Goal: Information Seeking & Learning: Learn about a topic

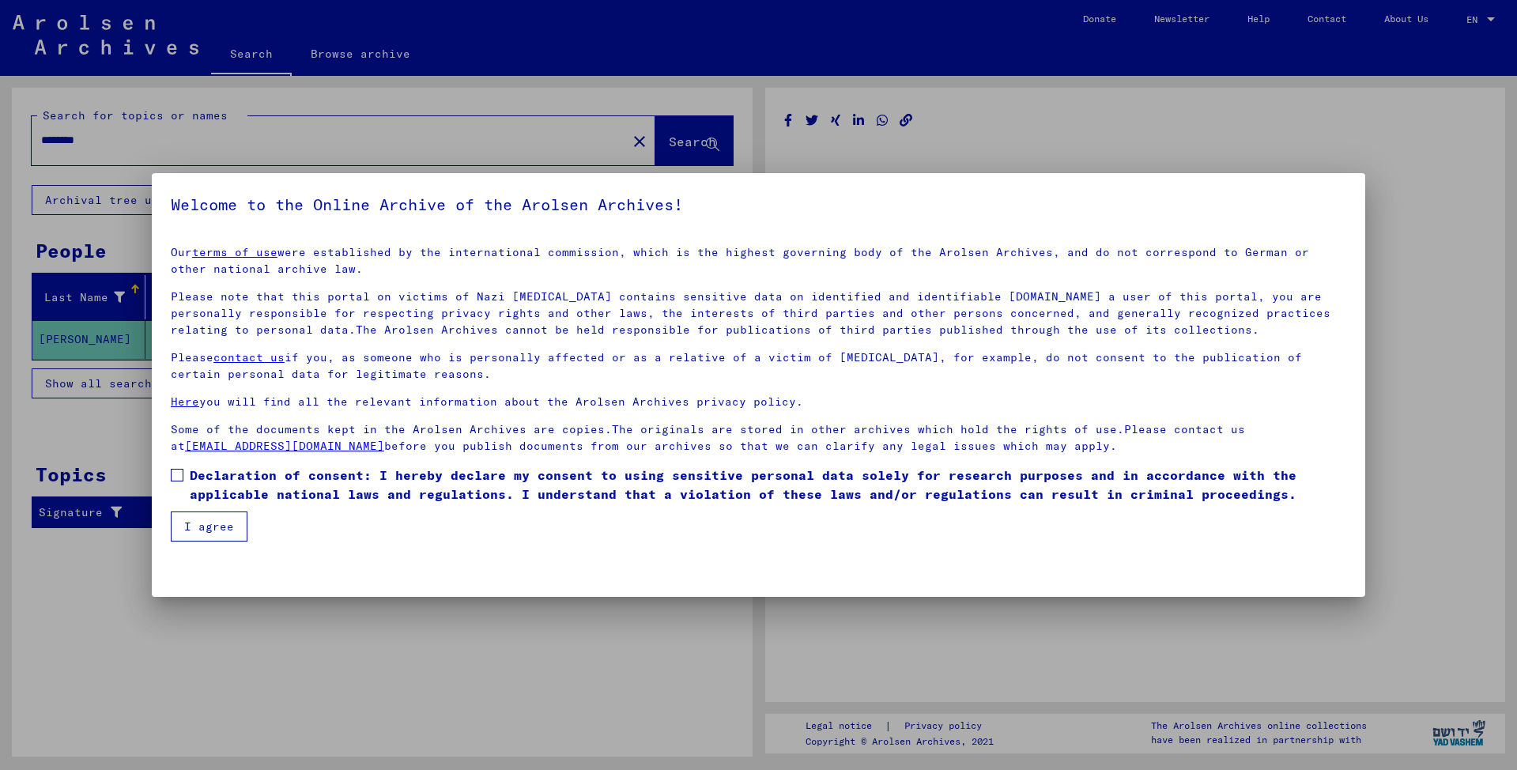
click at [234, 528] on button "I agree" at bounding box center [209, 526] width 77 height 30
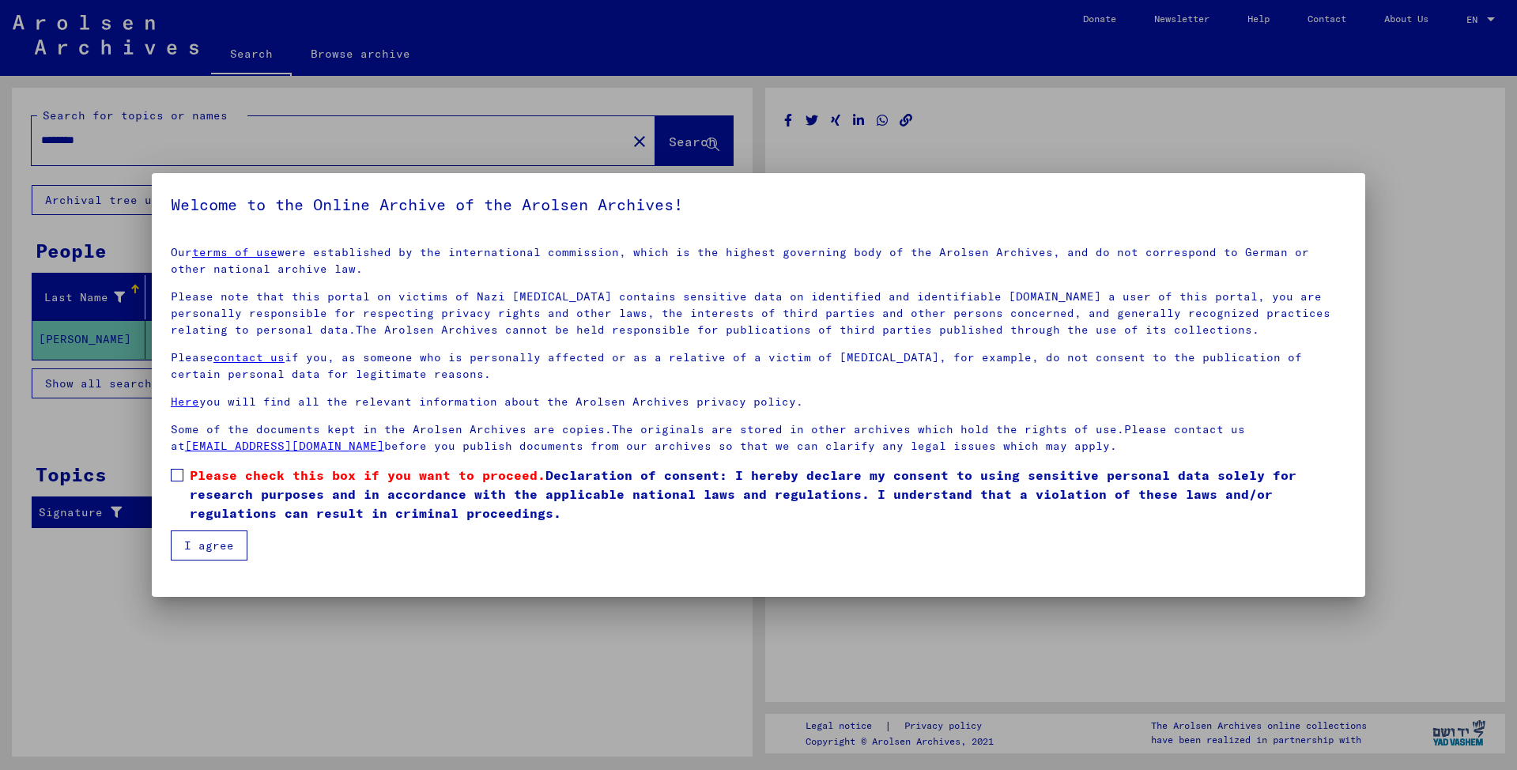
click at [177, 476] on span at bounding box center [177, 475] width 13 height 13
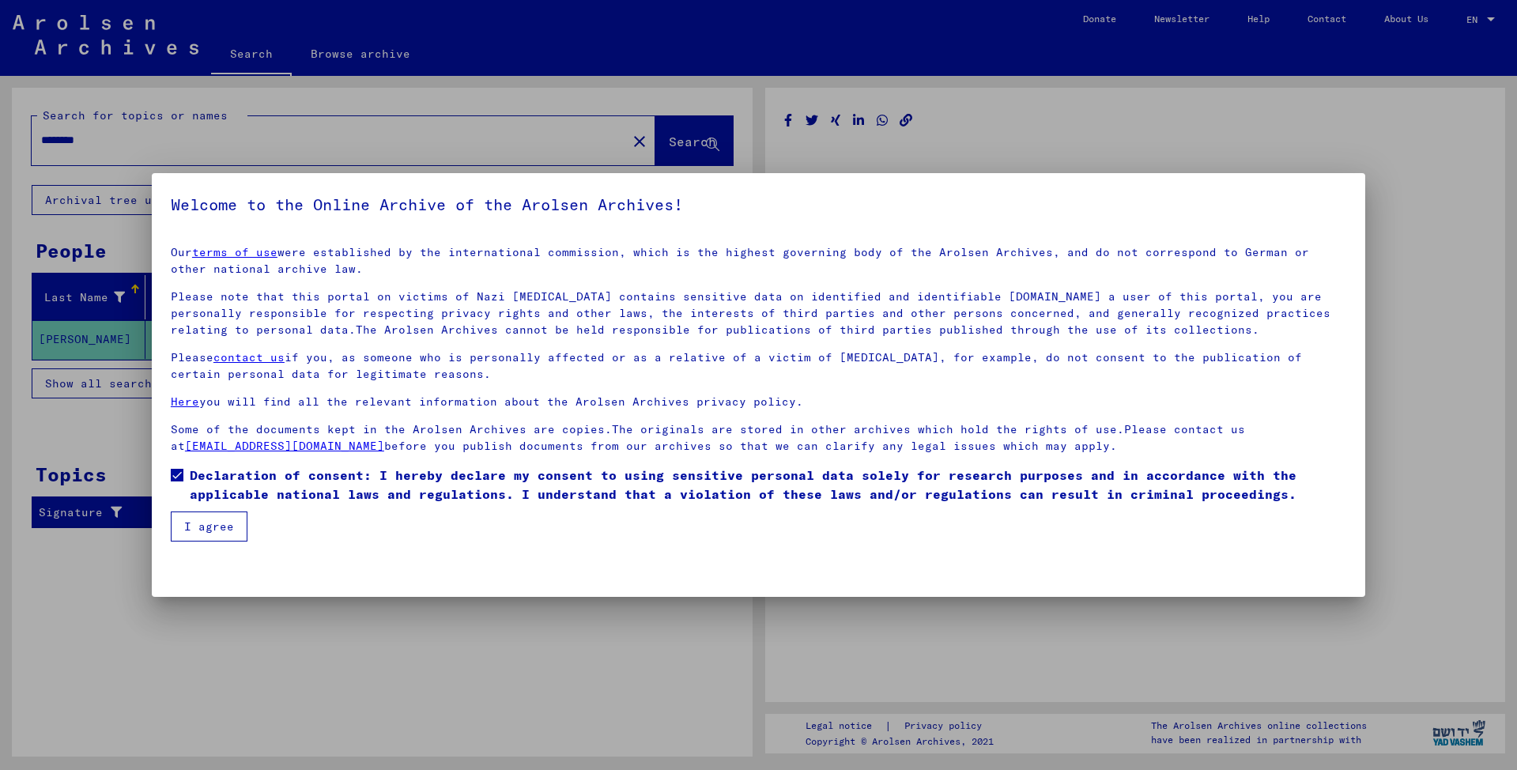
click at [197, 525] on button "I agree" at bounding box center [209, 526] width 77 height 30
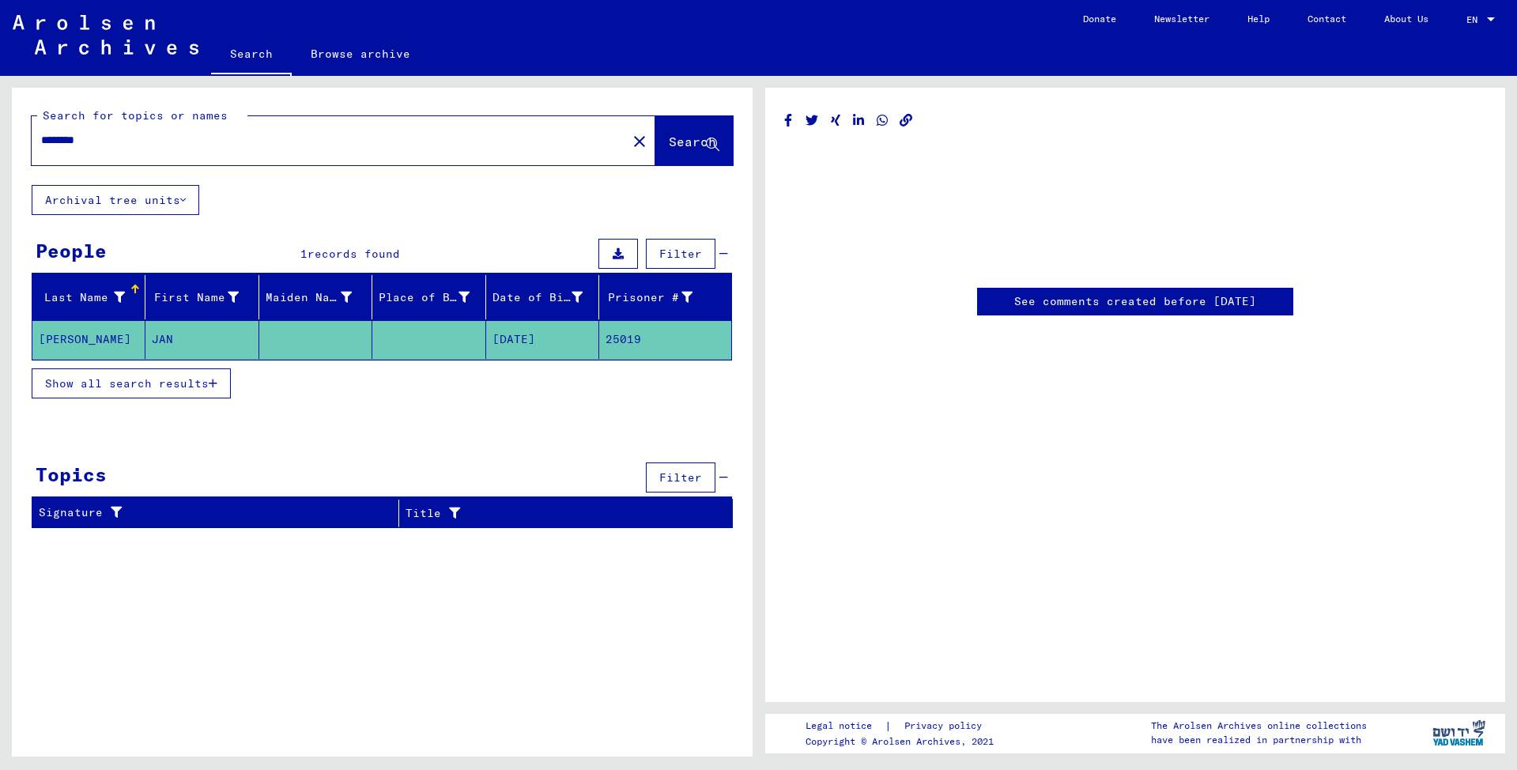
click at [1221, 303] on link "See comments created before January 2022" at bounding box center [1135, 301] width 242 height 17
click at [1490, 18] on div at bounding box center [1490, 19] width 8 height 4
click at [1382, 118] on div at bounding box center [758, 385] width 1517 height 770
click at [1162, 207] on mat-grid-list at bounding box center [1135, 236] width 701 height 71
click at [144, 205] on button "Archival tree units" at bounding box center [116, 200] width 168 height 30
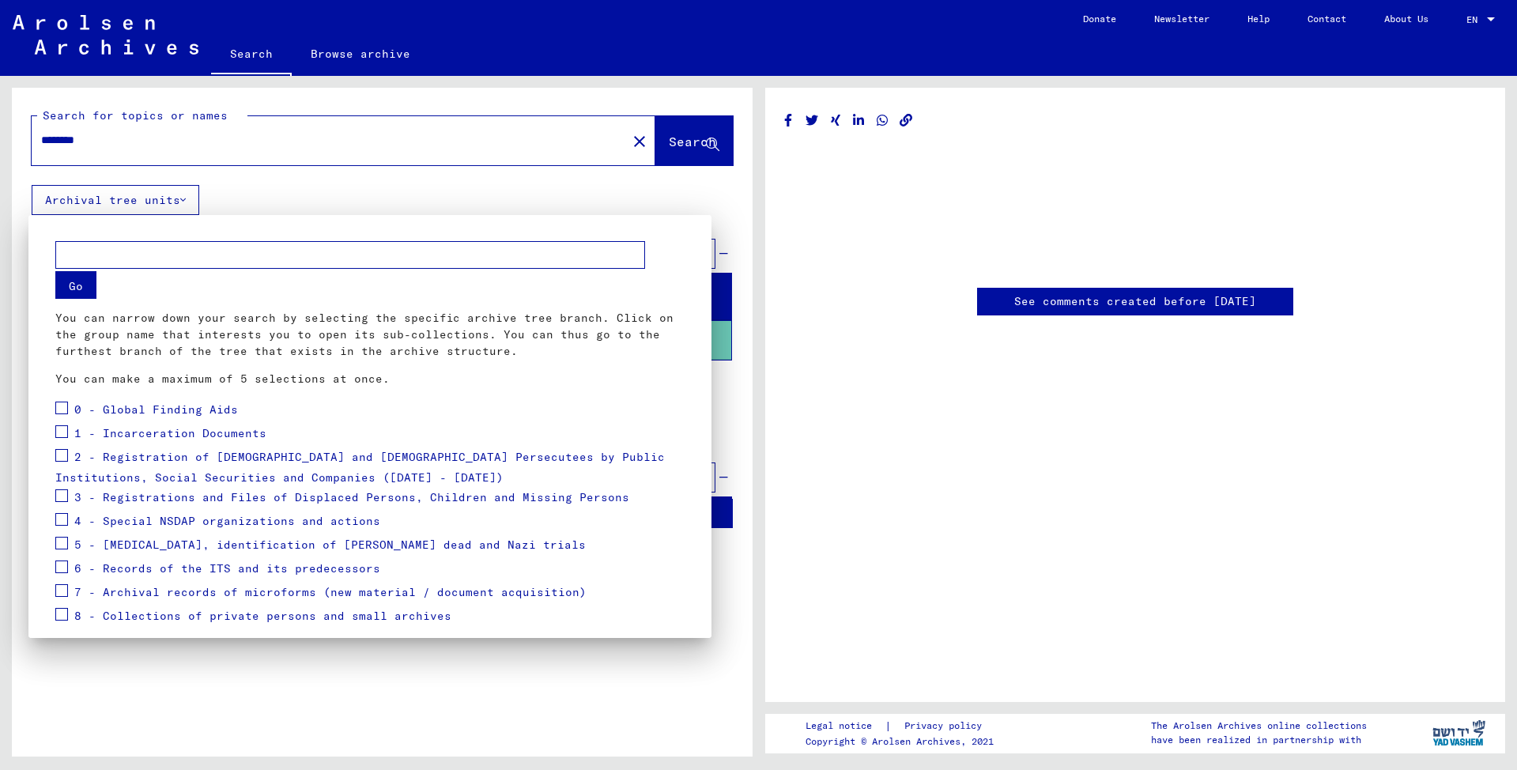
click at [1492, 19] on div at bounding box center [758, 385] width 1517 height 770
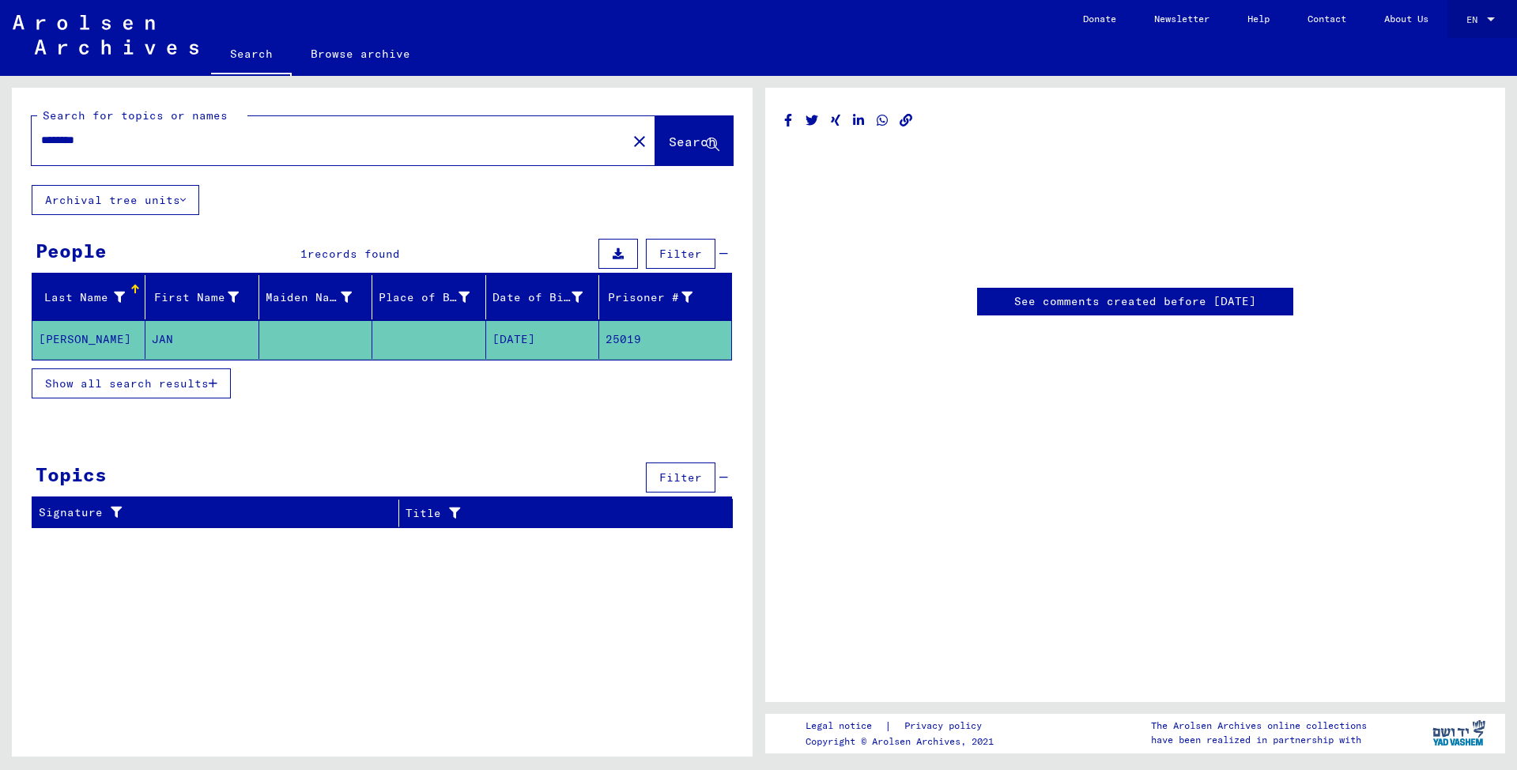
click at [1475, 17] on span "EN" at bounding box center [1474, 19] width 17 height 11
click at [1466, 58] on span "Deutsch" at bounding box center [1450, 57] width 39 height 12
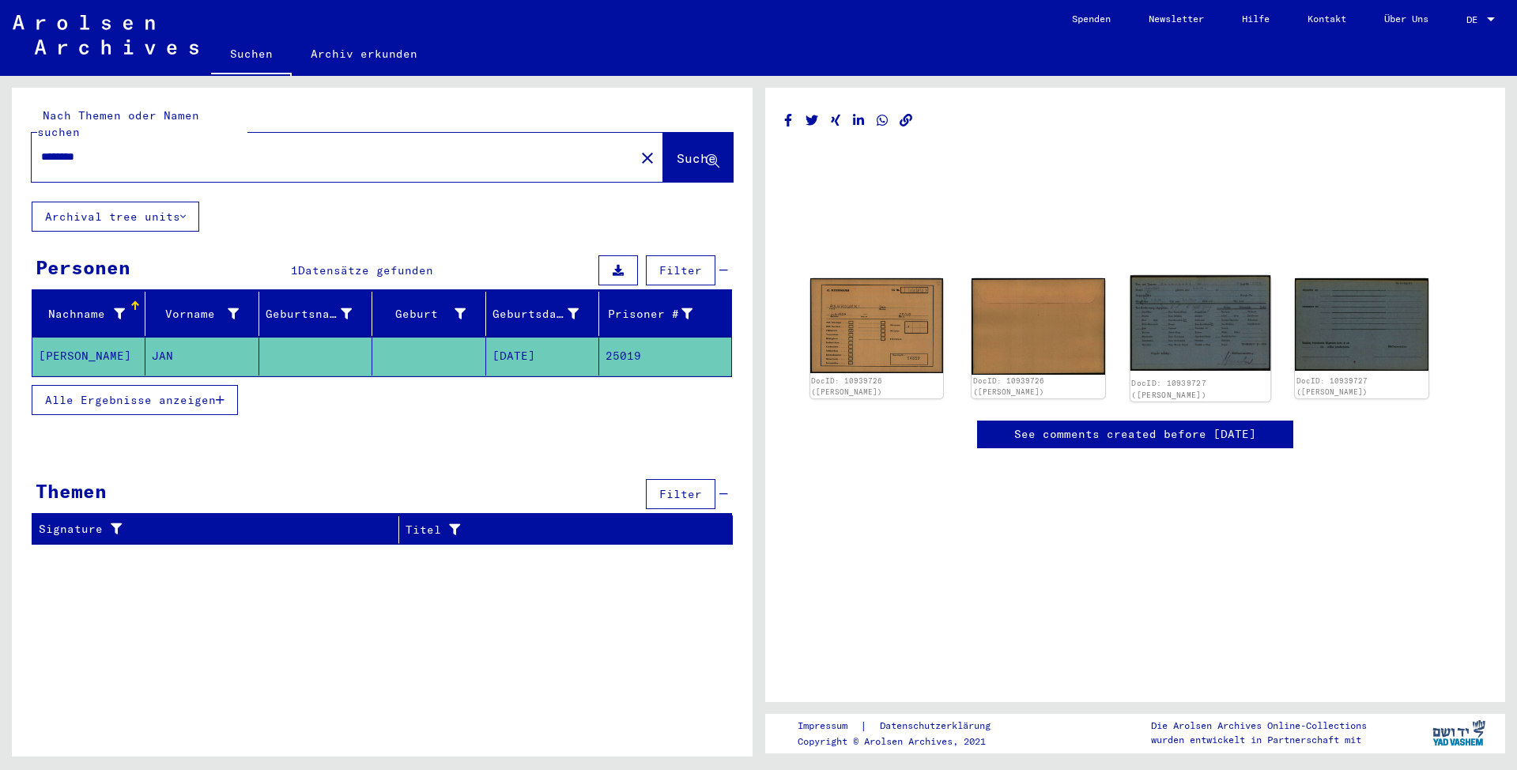
click at [1199, 322] on img at bounding box center [1200, 323] width 140 height 96
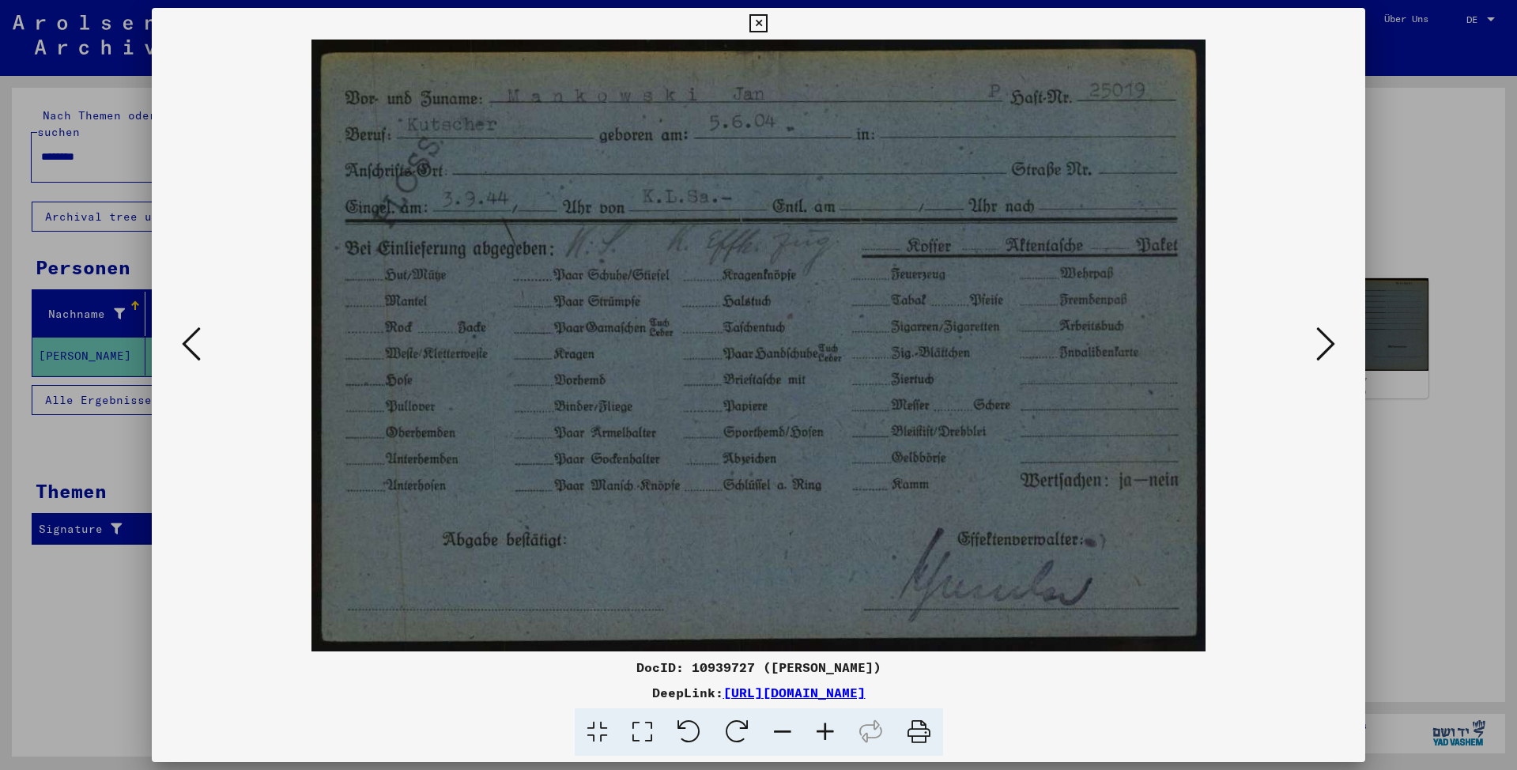
click at [767, 20] on icon at bounding box center [758, 23] width 18 height 19
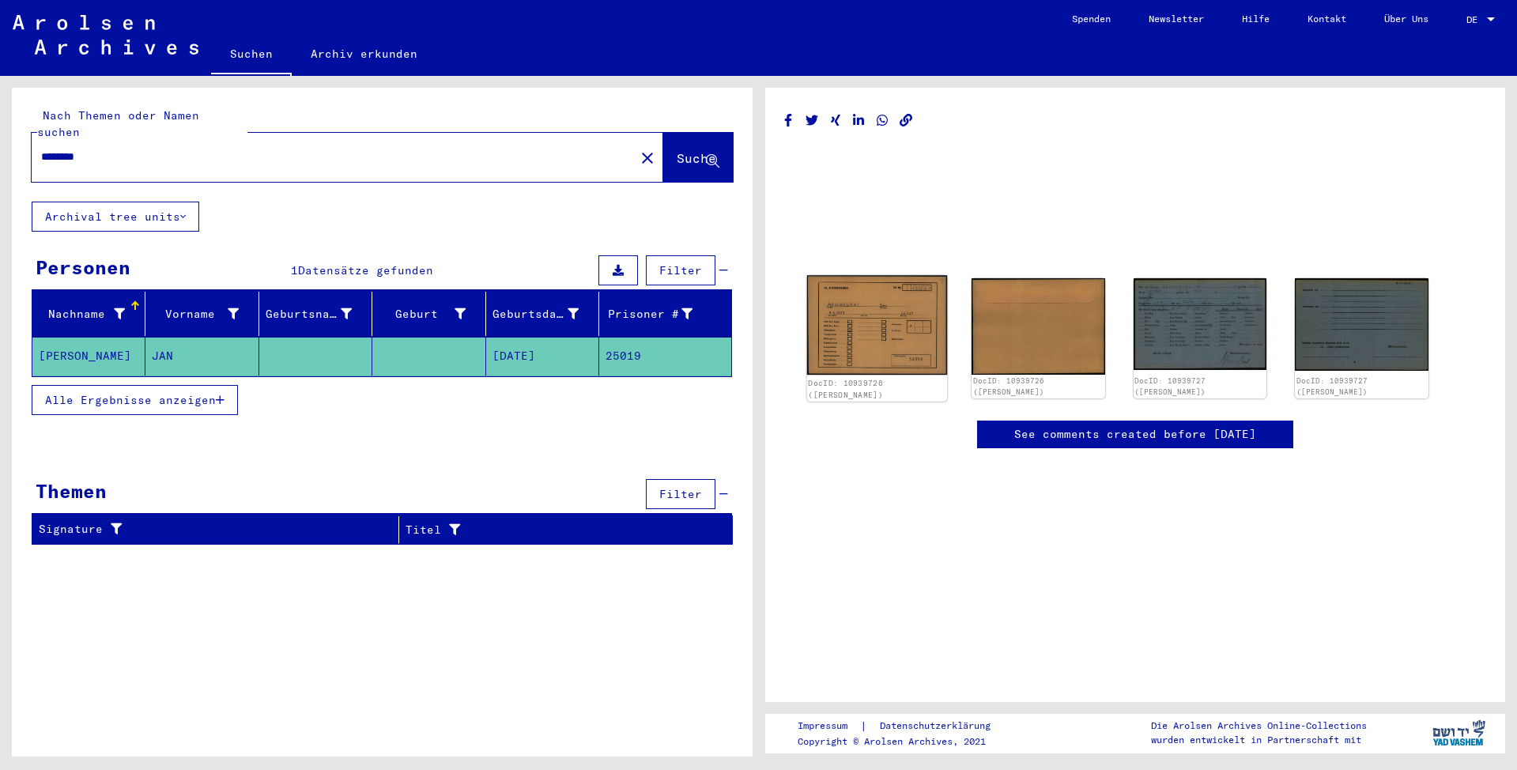
click at [888, 334] on img at bounding box center [876, 325] width 140 height 100
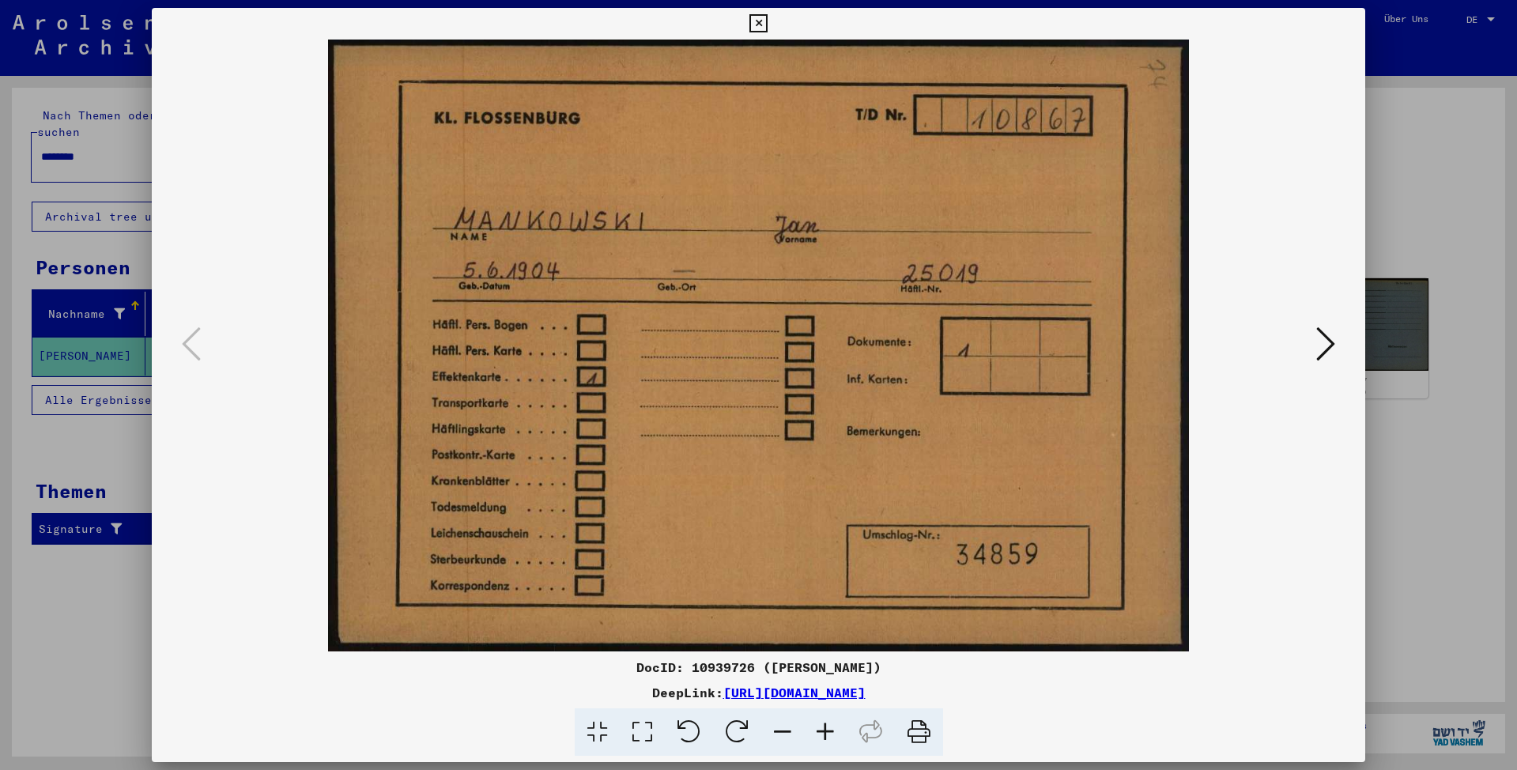
click at [767, 19] on icon at bounding box center [758, 23] width 18 height 19
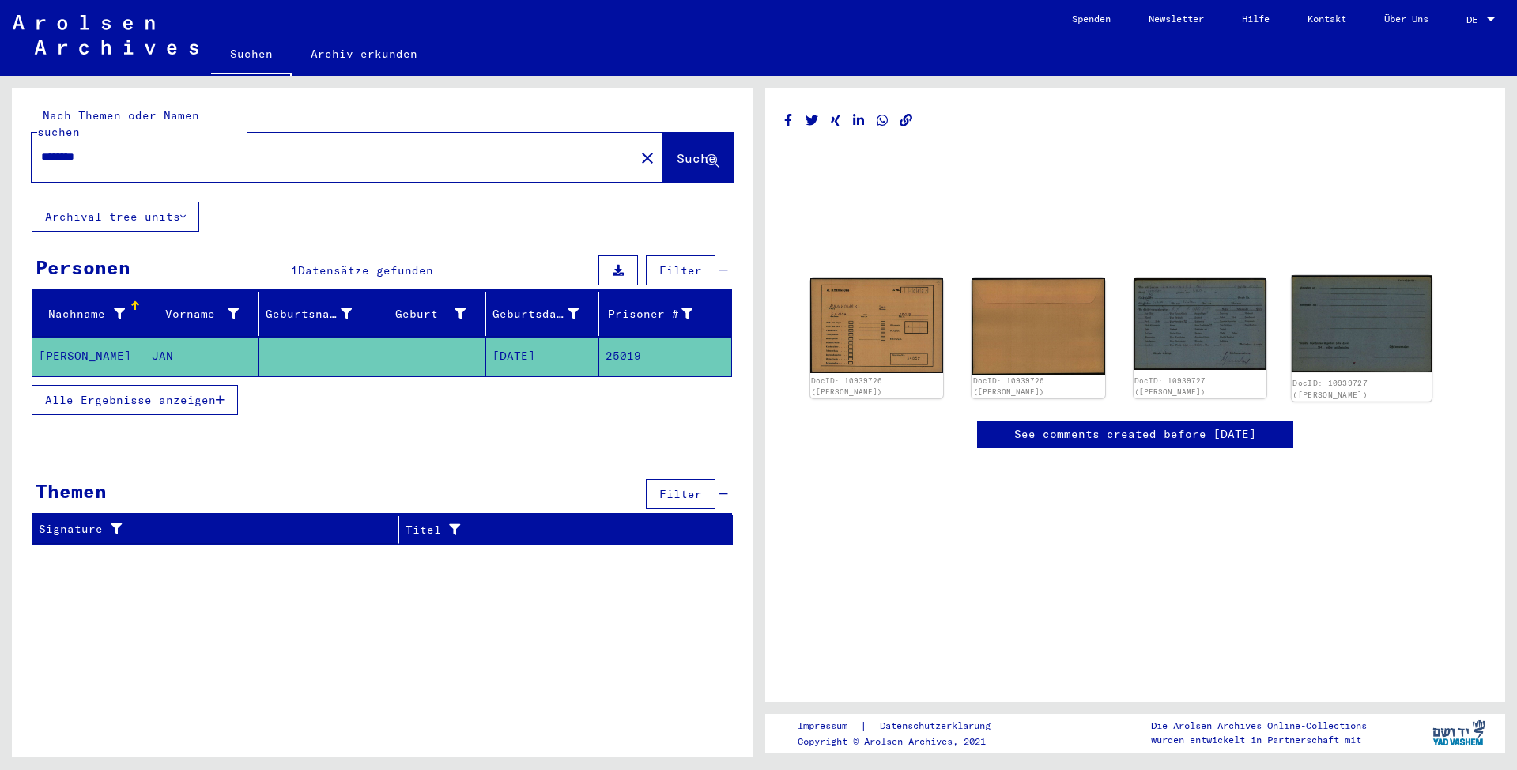
click at [1338, 322] on img at bounding box center [1361, 323] width 140 height 96
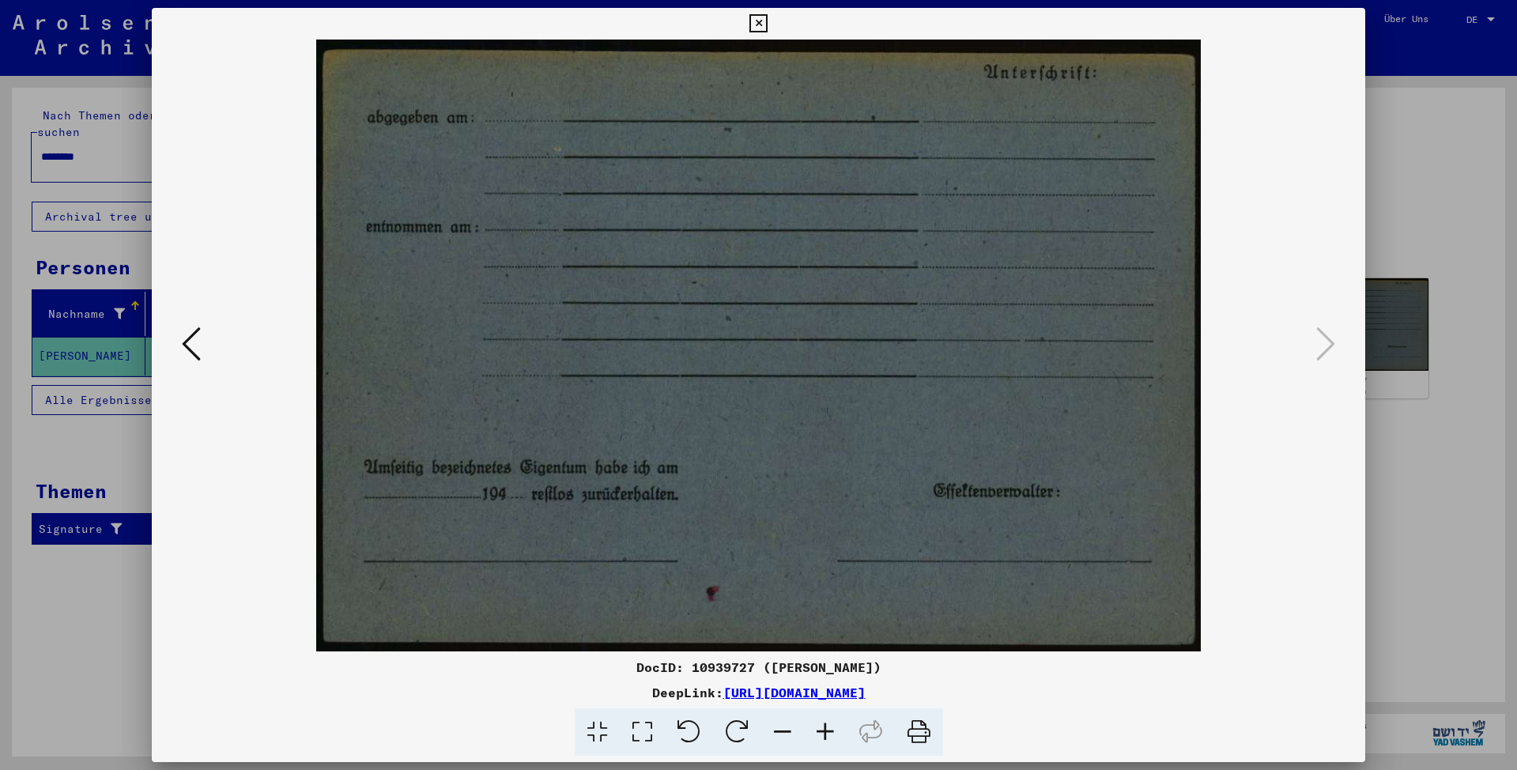
click at [767, 19] on icon at bounding box center [758, 23] width 18 height 19
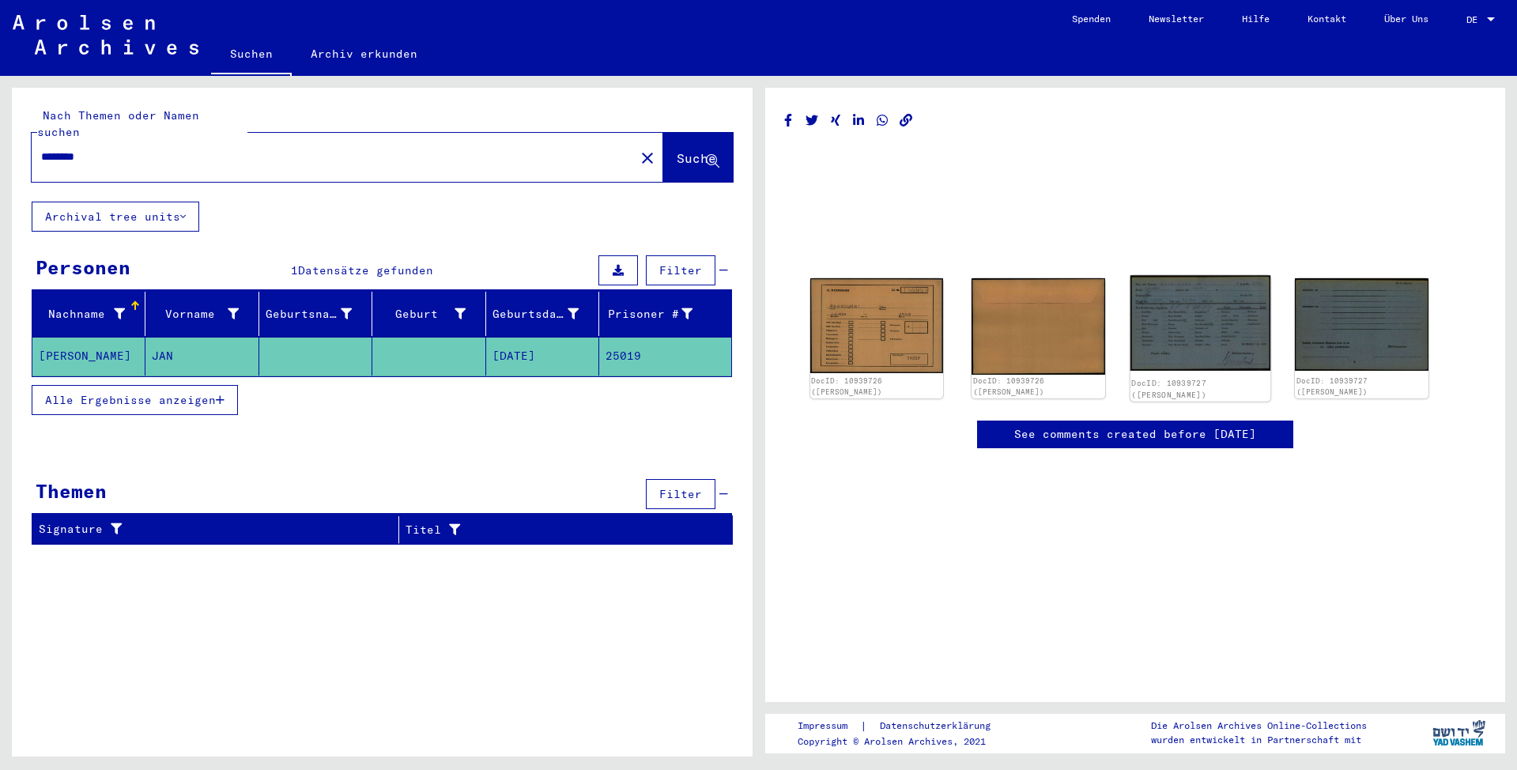
click at [1183, 318] on img at bounding box center [1200, 323] width 140 height 96
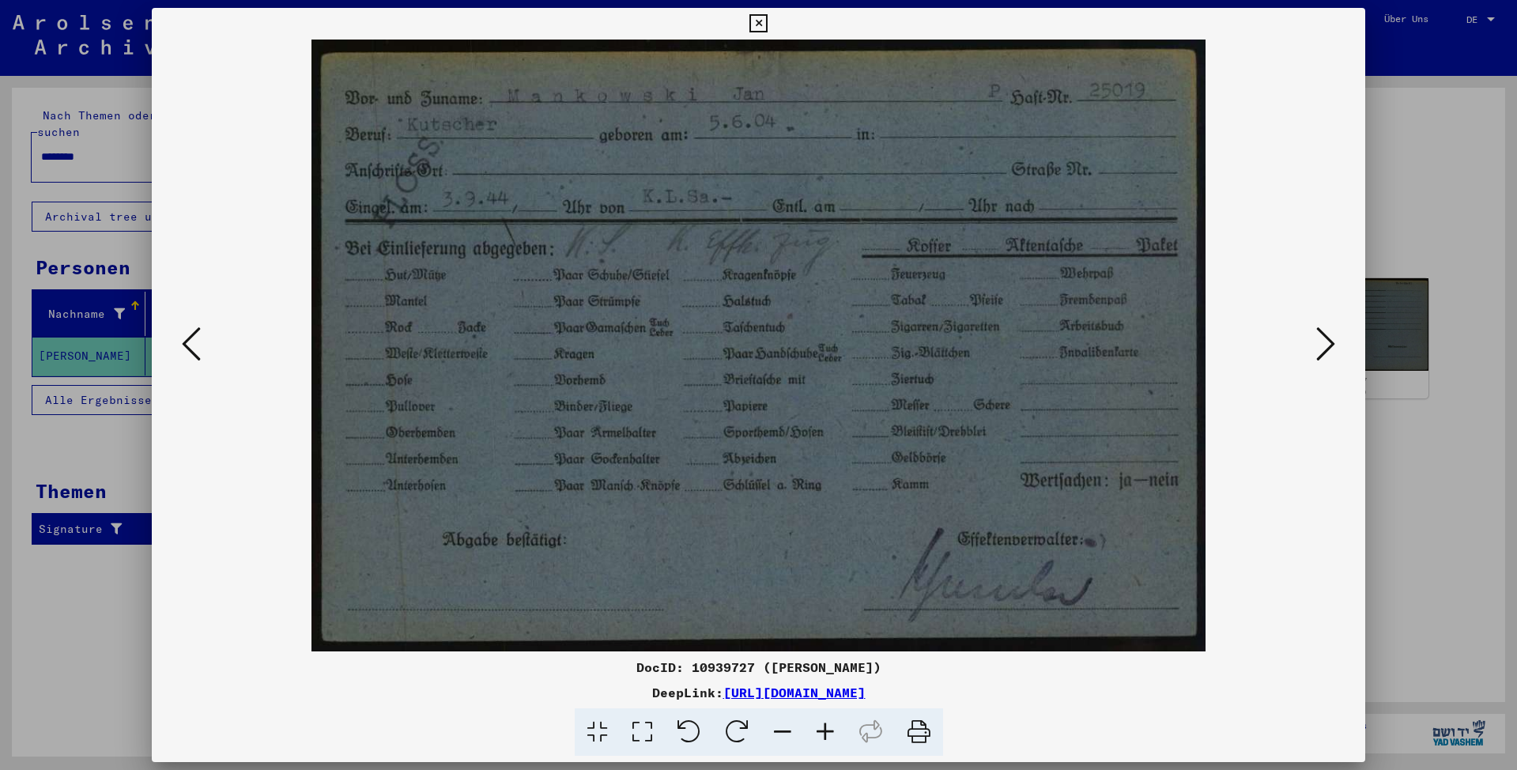
click at [767, 22] on icon at bounding box center [758, 23] width 18 height 19
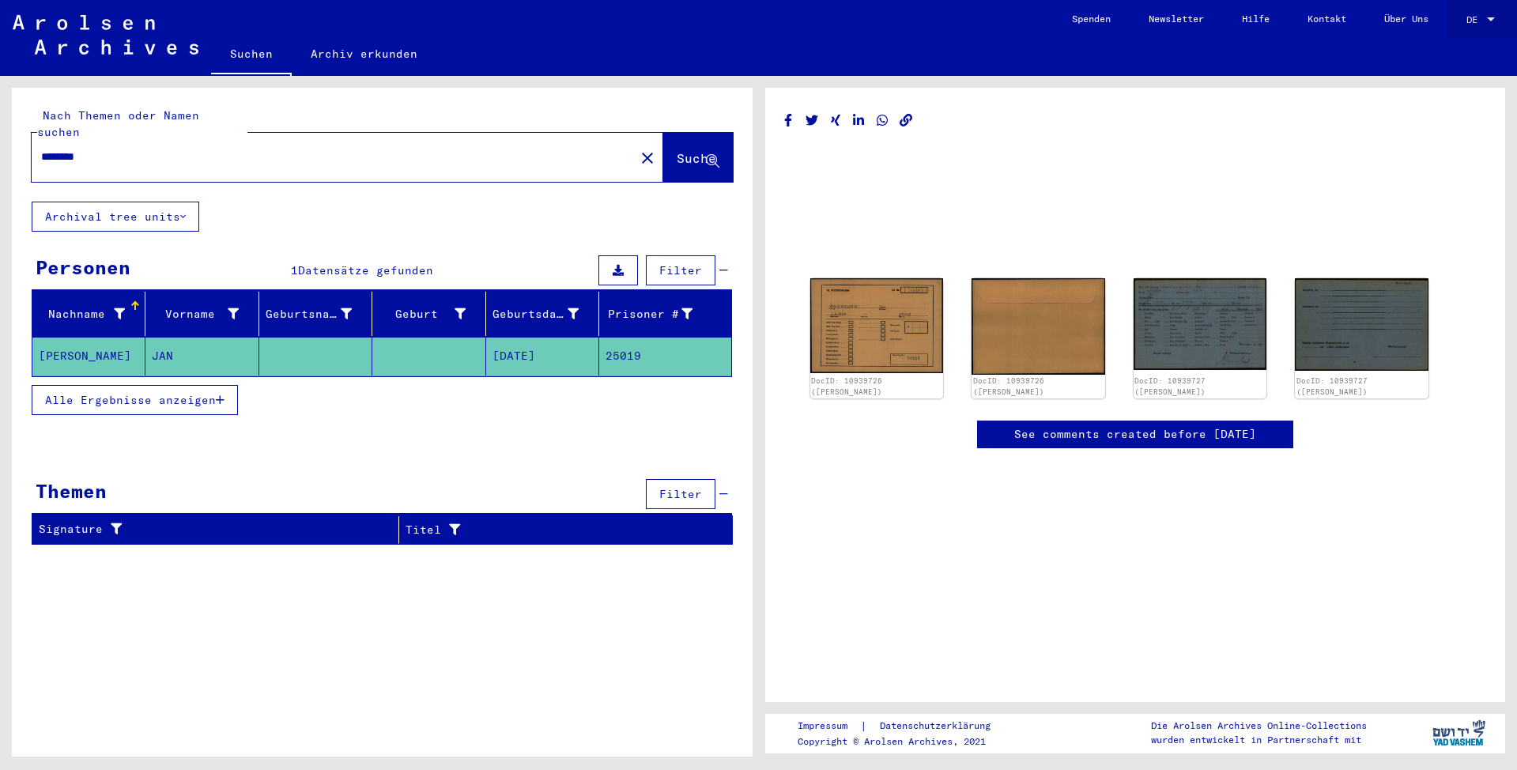
click at [1490, 17] on div at bounding box center [1490, 19] width 8 height 4
click at [1483, 27] on span "English" at bounding box center [1463, 28] width 64 height 28
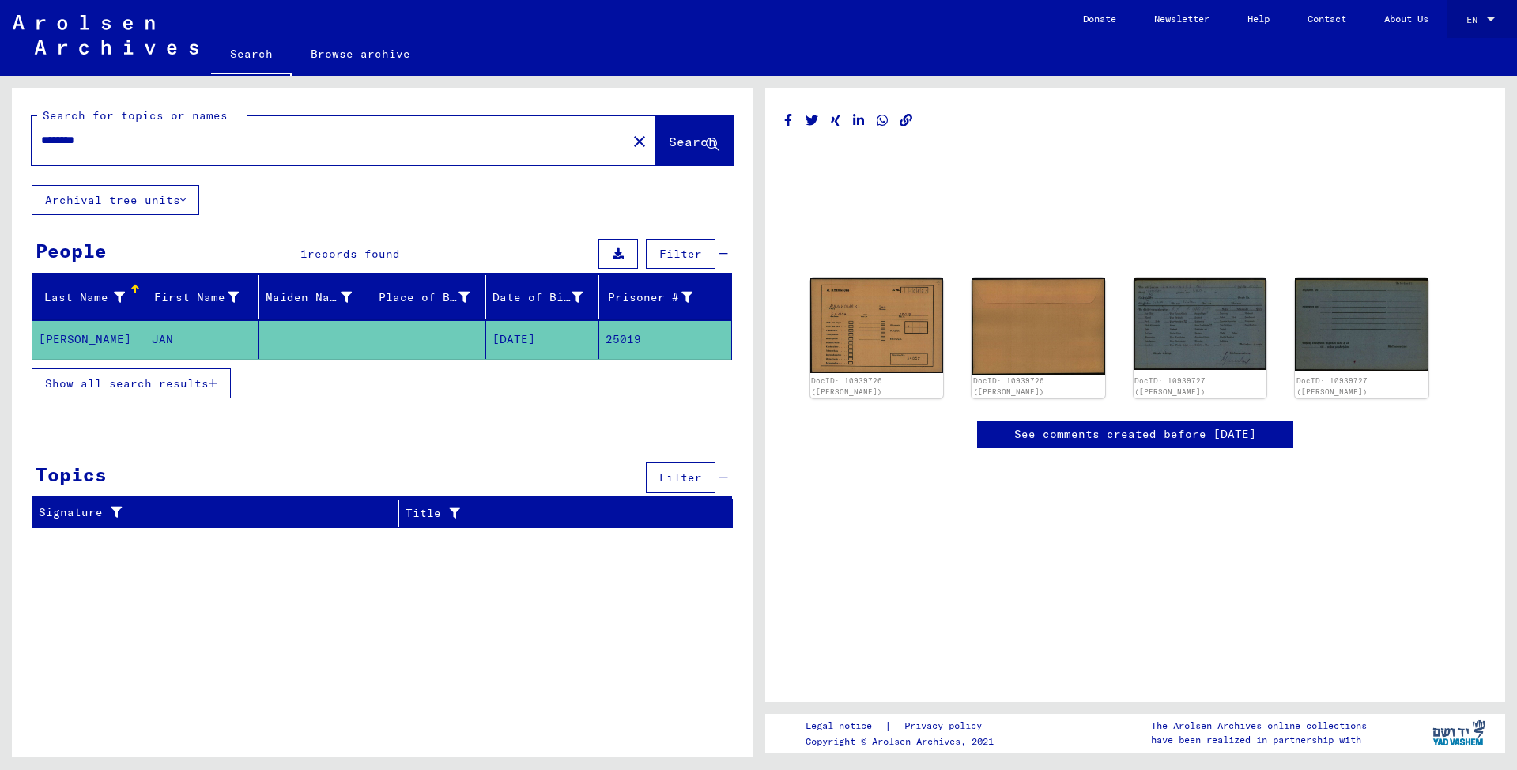
click at [1486, 14] on div at bounding box center [1490, 19] width 14 height 11
click at [1460, 59] on span "Deutsch" at bounding box center [1450, 57] width 39 height 12
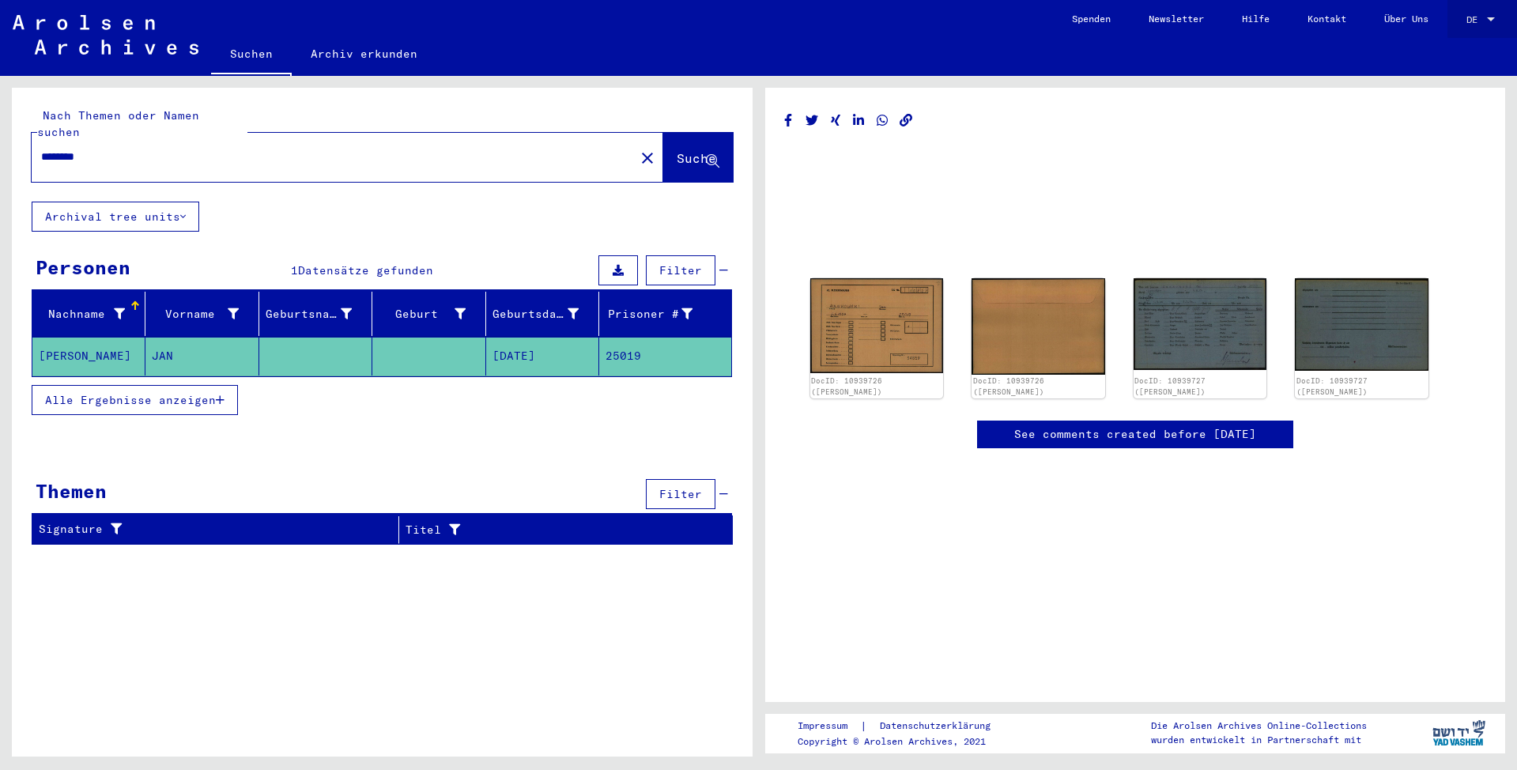
click at [1483, 17] on div at bounding box center [1490, 19] width 14 height 11
click at [1474, 24] on span "English" at bounding box center [1463, 28] width 64 height 28
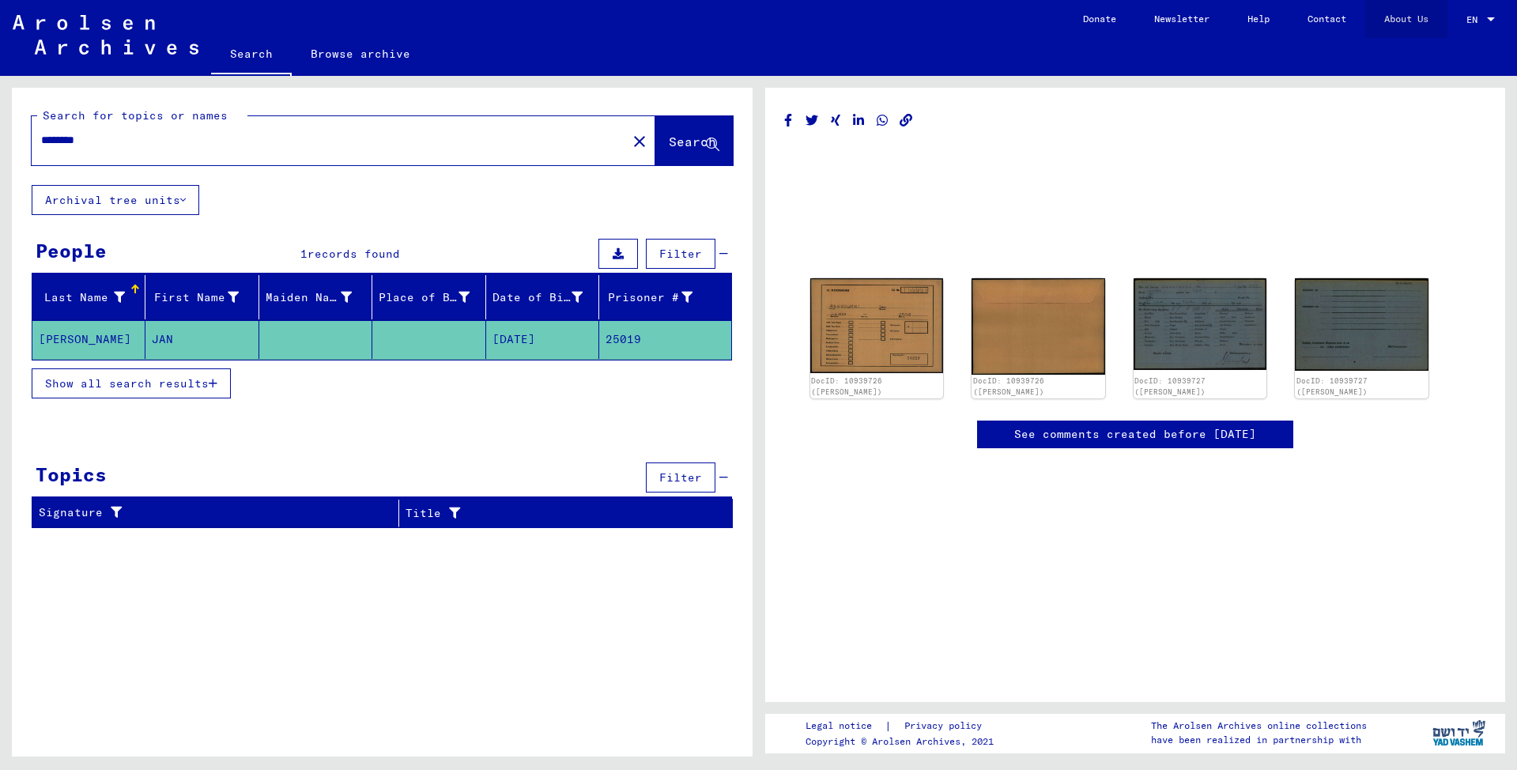
click at [1411, 17] on link "About Us" at bounding box center [1406, 19] width 82 height 38
click at [1170, 19] on link "Newsletter" at bounding box center [1181, 19] width 93 height 38
click at [1094, 18] on link "Donate" at bounding box center [1099, 19] width 71 height 38
